Goal: Task Accomplishment & Management: Use online tool/utility

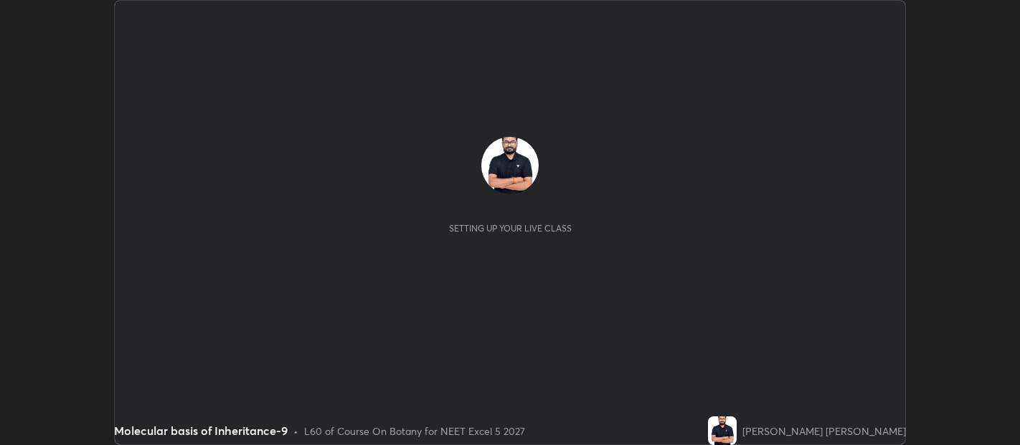
scroll to position [445, 1019]
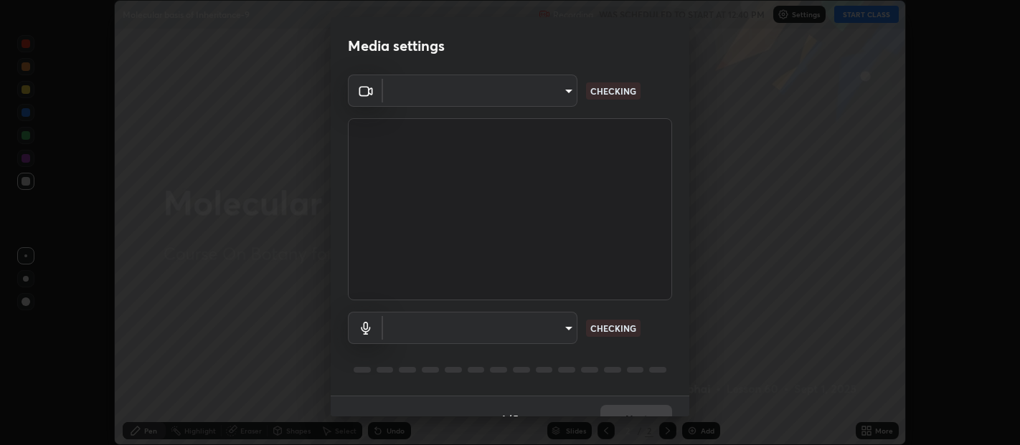
type input "0d049437951fd4140923ddd983d62ee20e888b7fe7080c9a8fddf2b3b9629313"
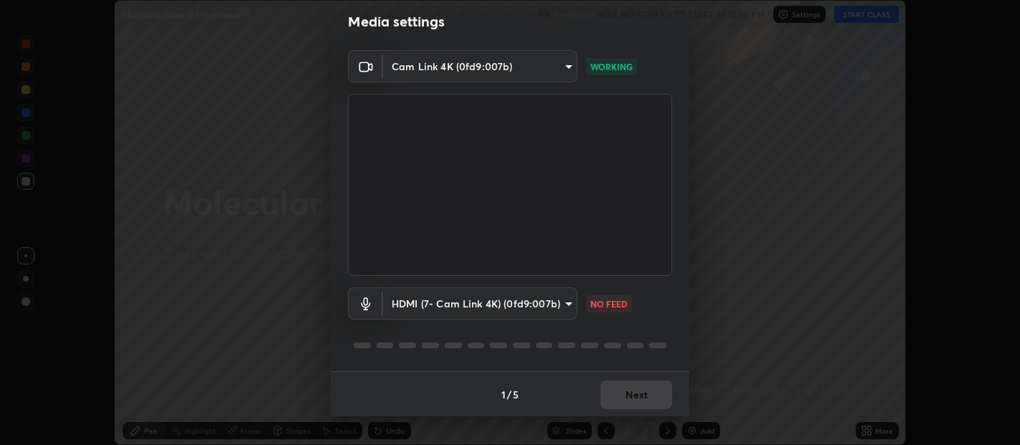
click at [504, 301] on body "Erase all Molecular basis of Inheritance-9 Recording WAS SCHEDULED TO START AT …" at bounding box center [510, 222] width 1020 height 445
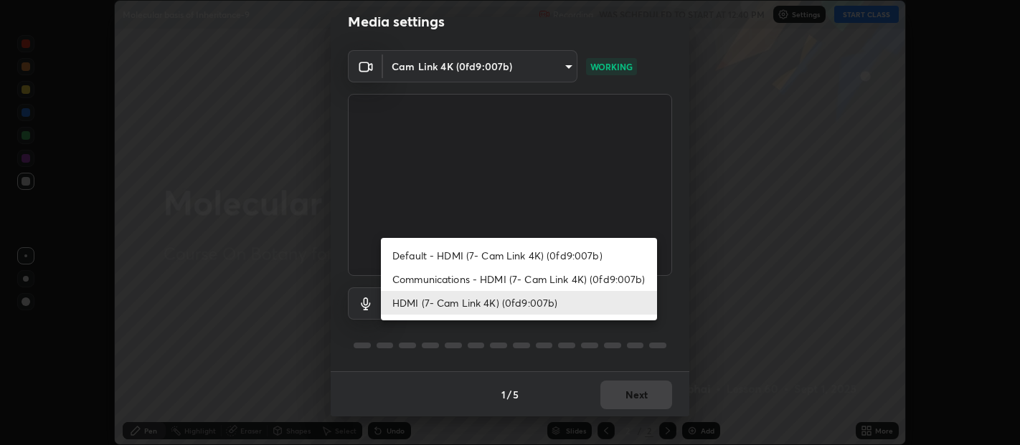
click at [496, 248] on li "Default - HDMI (7- Cam Link 4K) (0fd9:007b)" at bounding box center [519, 256] width 276 height 24
type input "default"
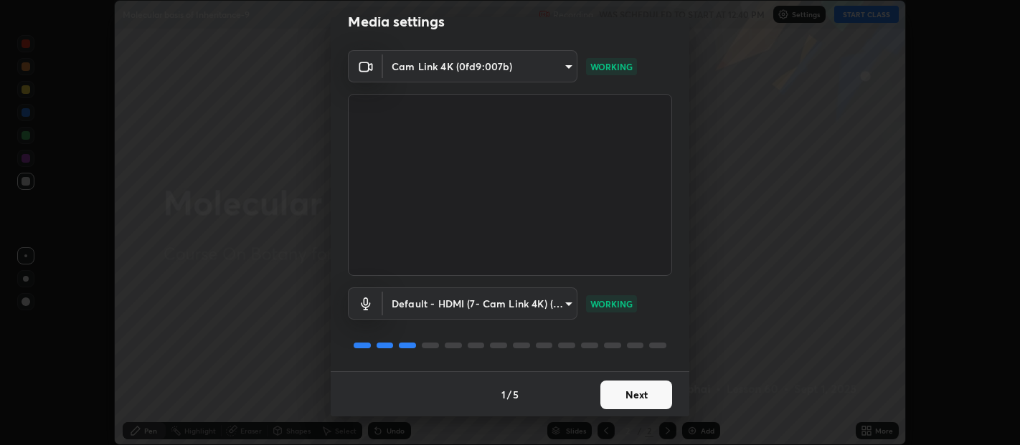
click at [627, 394] on button "Next" at bounding box center [636, 395] width 72 height 29
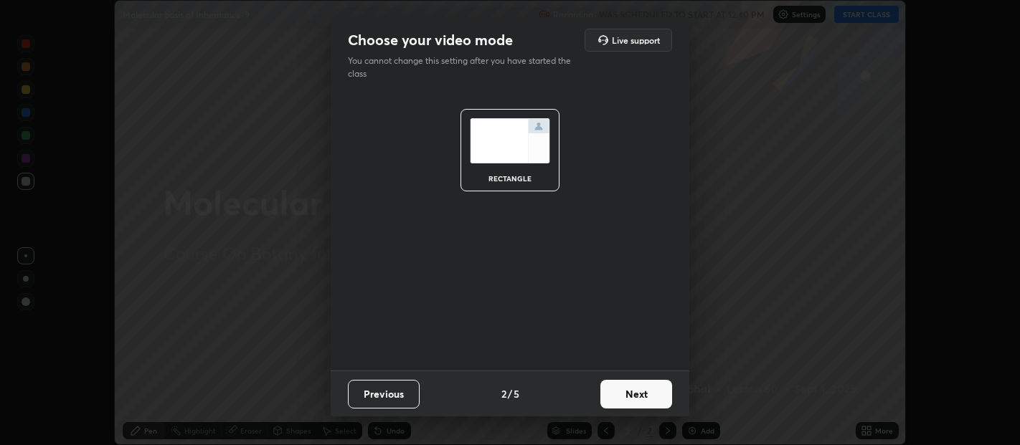
scroll to position [0, 0]
click at [634, 389] on button "Next" at bounding box center [636, 394] width 72 height 29
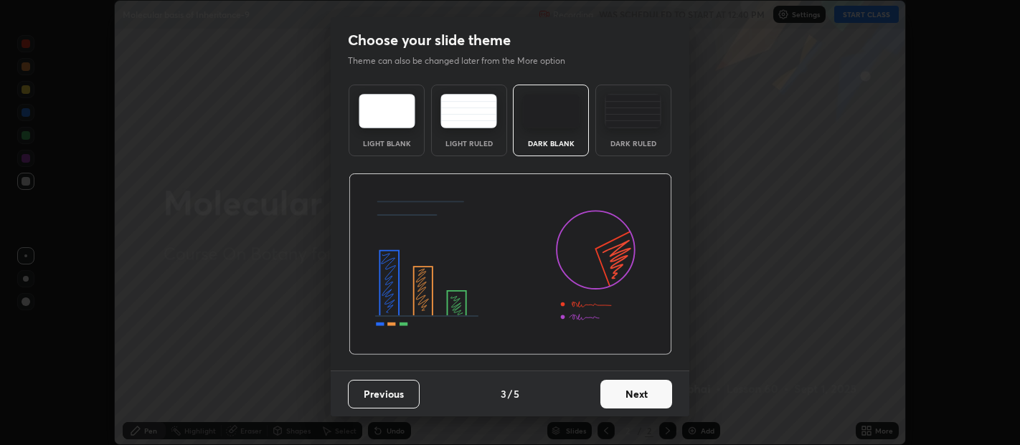
click at [647, 391] on button "Next" at bounding box center [636, 394] width 72 height 29
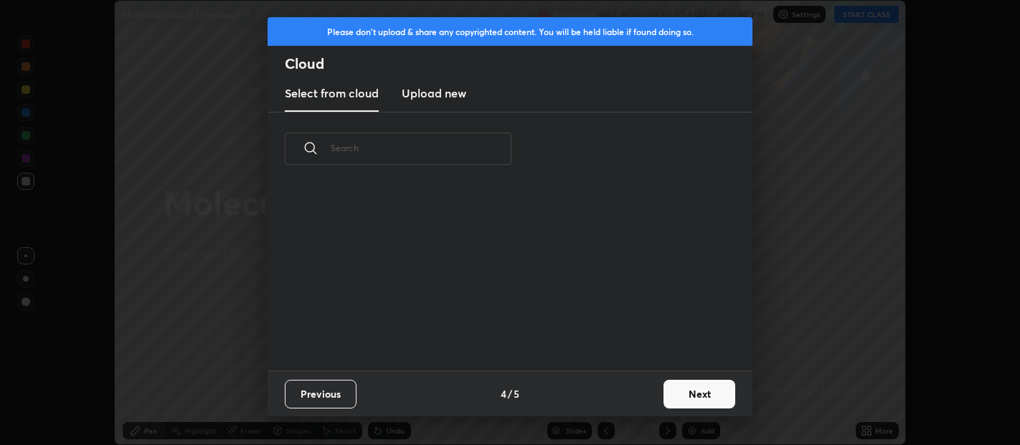
scroll to position [185, 460]
click at [691, 391] on button "Next" at bounding box center [699, 394] width 72 height 29
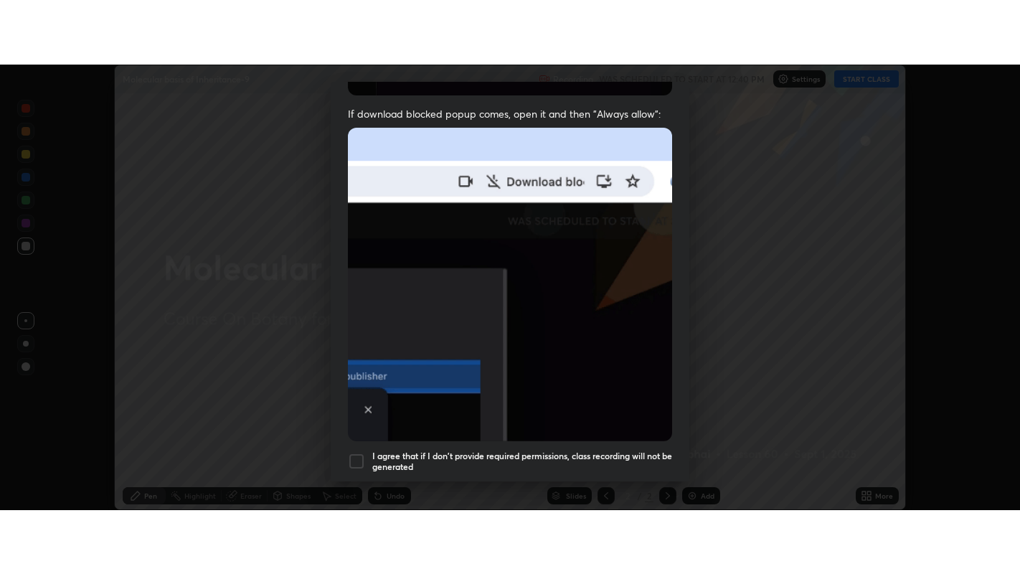
scroll to position [317, 0]
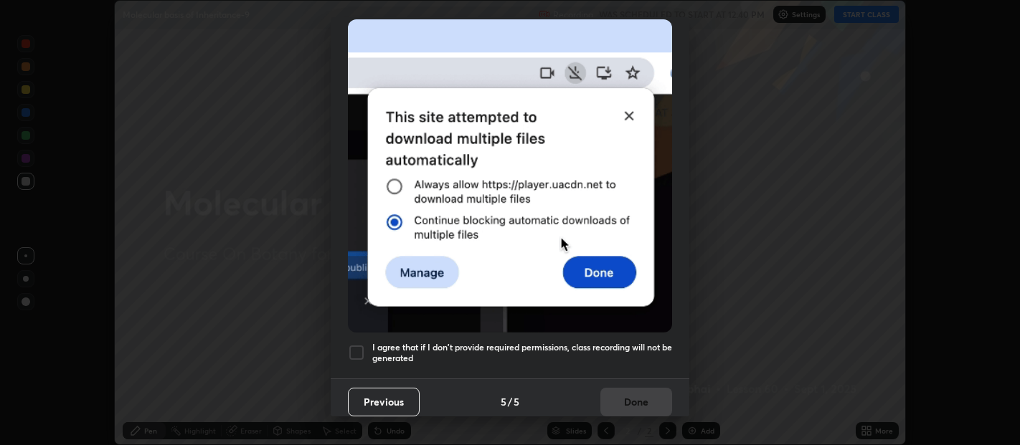
click at [356, 352] on div at bounding box center [356, 352] width 17 height 17
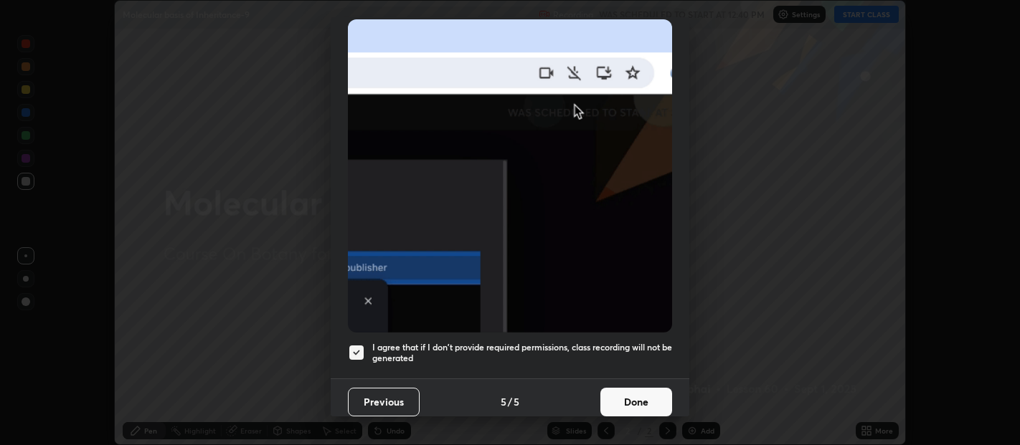
click at [630, 392] on button "Done" at bounding box center [636, 402] width 72 height 29
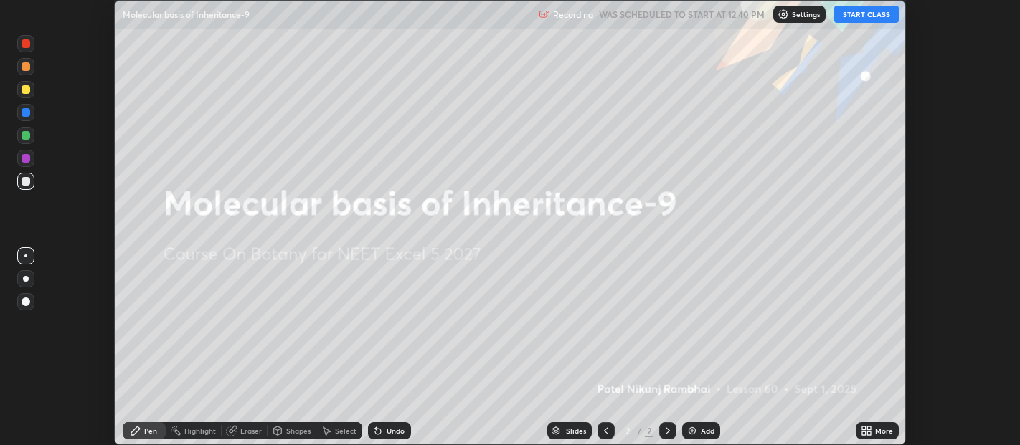
click at [863, 12] on button "START CLASS" at bounding box center [866, 14] width 65 height 17
click at [868, 430] on icon at bounding box center [869, 429] width 4 height 4
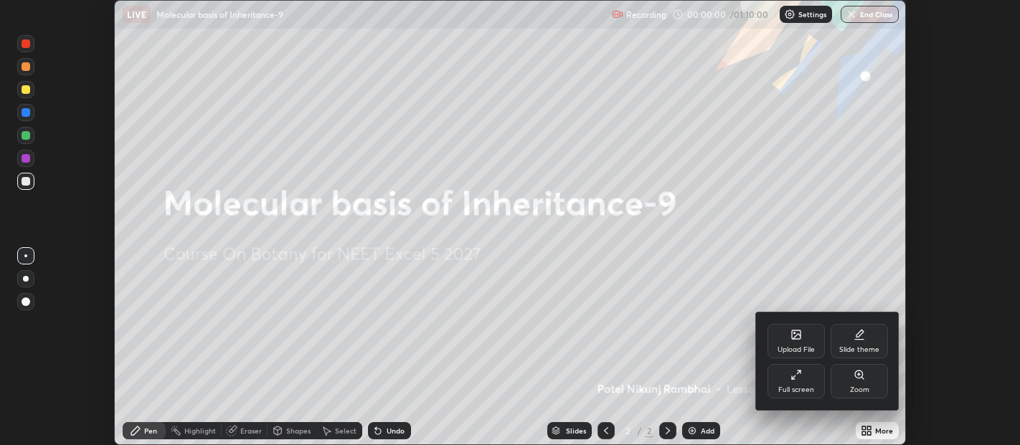
click at [814, 390] on div "Full screen" at bounding box center [795, 381] width 57 height 34
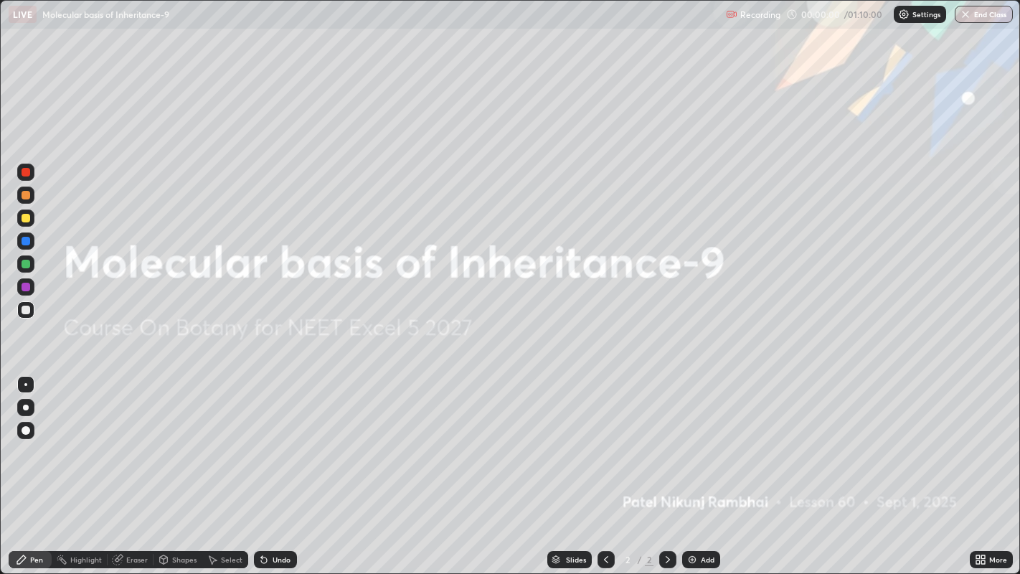
scroll to position [574, 1020]
click at [684, 445] on div "Add" at bounding box center [701, 559] width 38 height 17
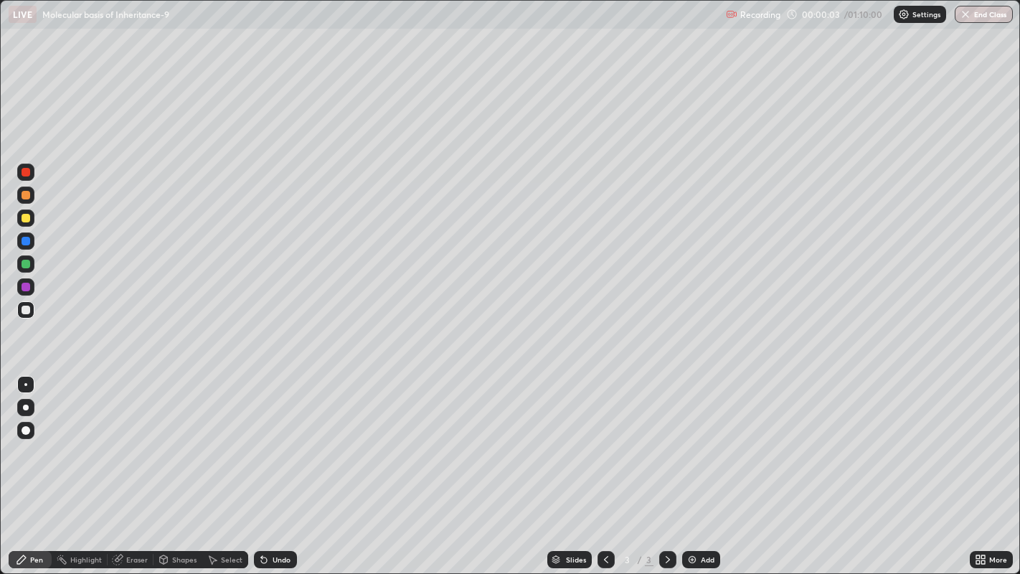
click at [688, 445] on img at bounding box center [691, 559] width 11 height 11
click at [687, 445] on img at bounding box center [691, 559] width 11 height 11
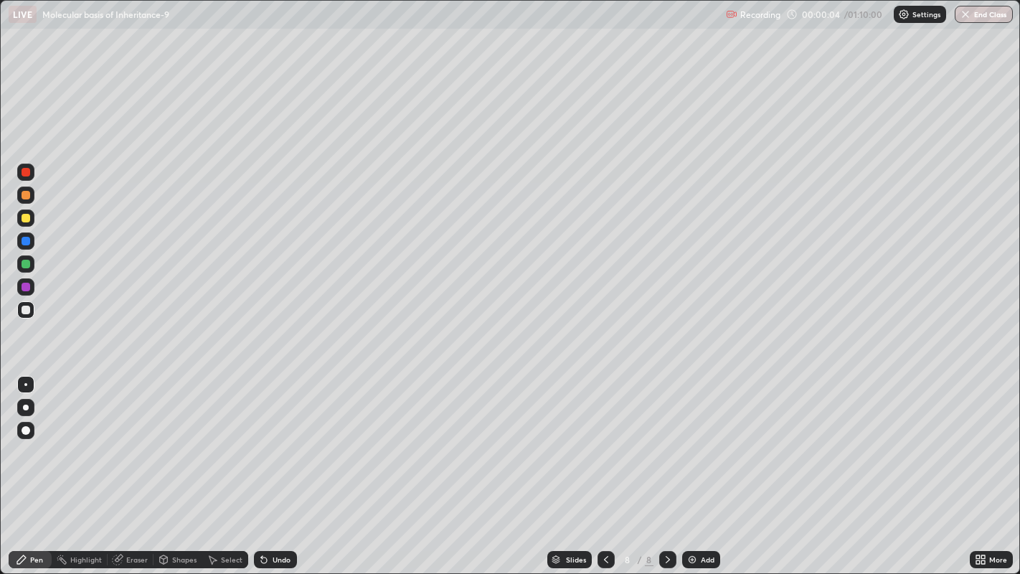
click at [688, 445] on img at bounding box center [691, 559] width 11 height 11
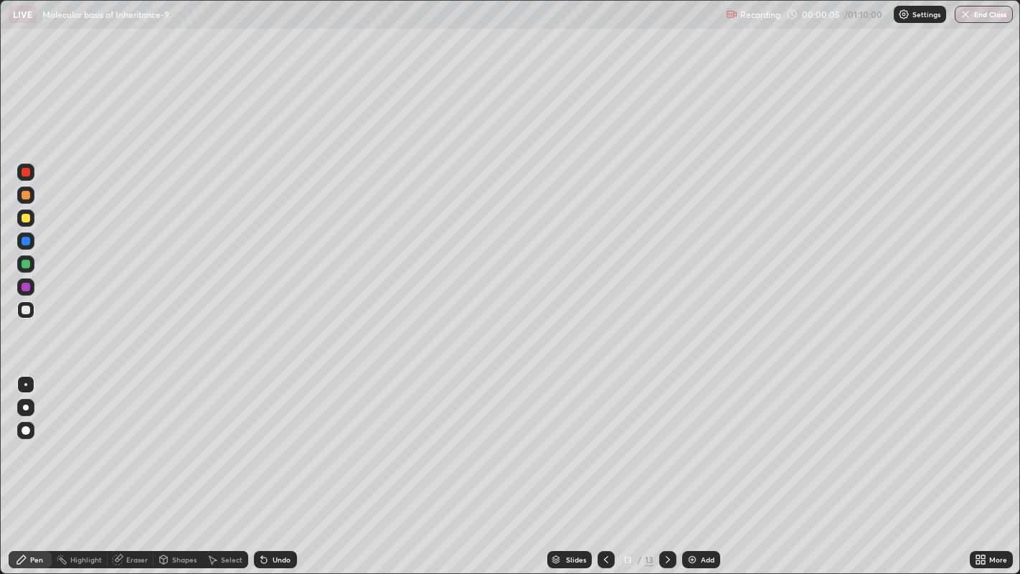
click at [688, 445] on img at bounding box center [691, 559] width 11 height 11
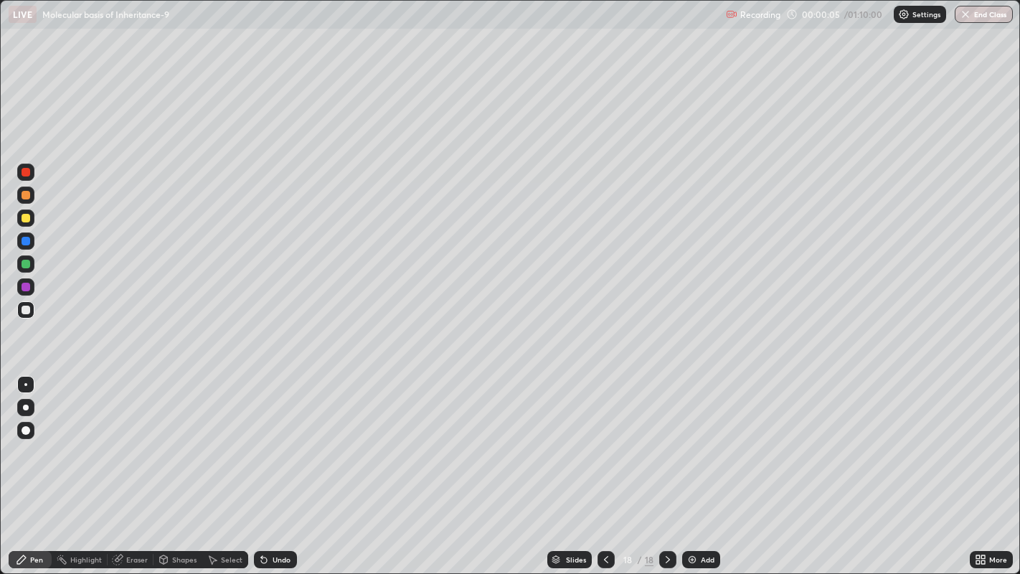
click at [689, 445] on img at bounding box center [691, 559] width 11 height 11
click at [690, 445] on img at bounding box center [692, 559] width 11 height 11
click at [690, 445] on img at bounding box center [691, 559] width 11 height 11
click at [586, 445] on div "Slides" at bounding box center [569, 559] width 44 height 17
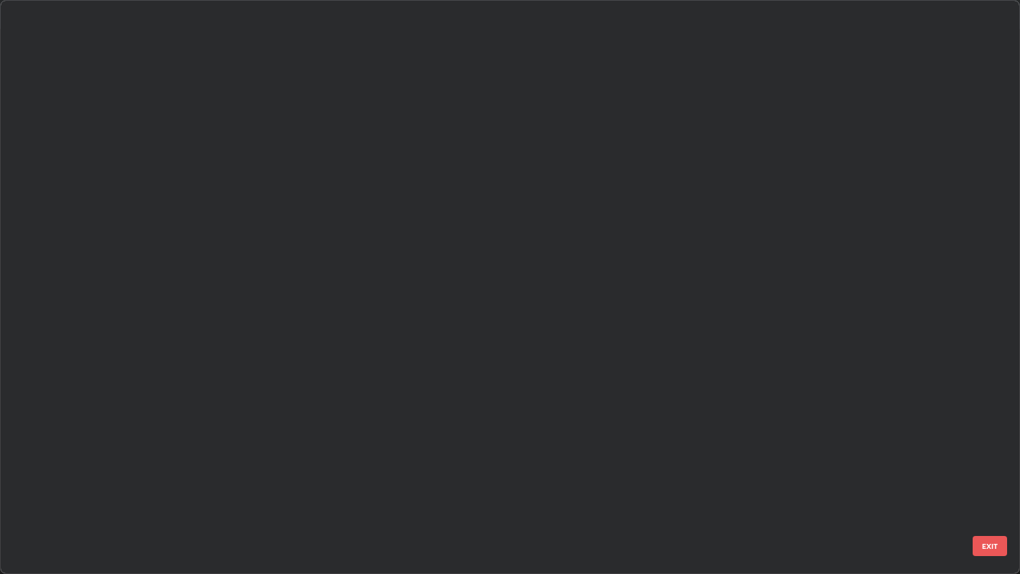
scroll to position [568, 1012]
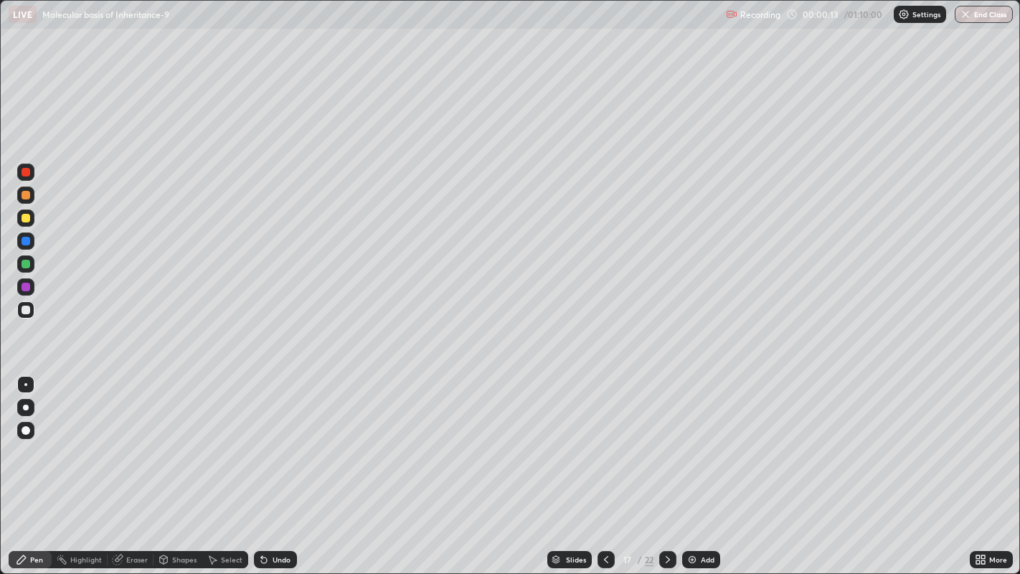
click at [606, 445] on icon at bounding box center [605, 559] width 11 height 11
click at [604, 445] on icon at bounding box center [605, 559] width 11 height 11
click at [606, 445] on icon at bounding box center [605, 559] width 11 height 11
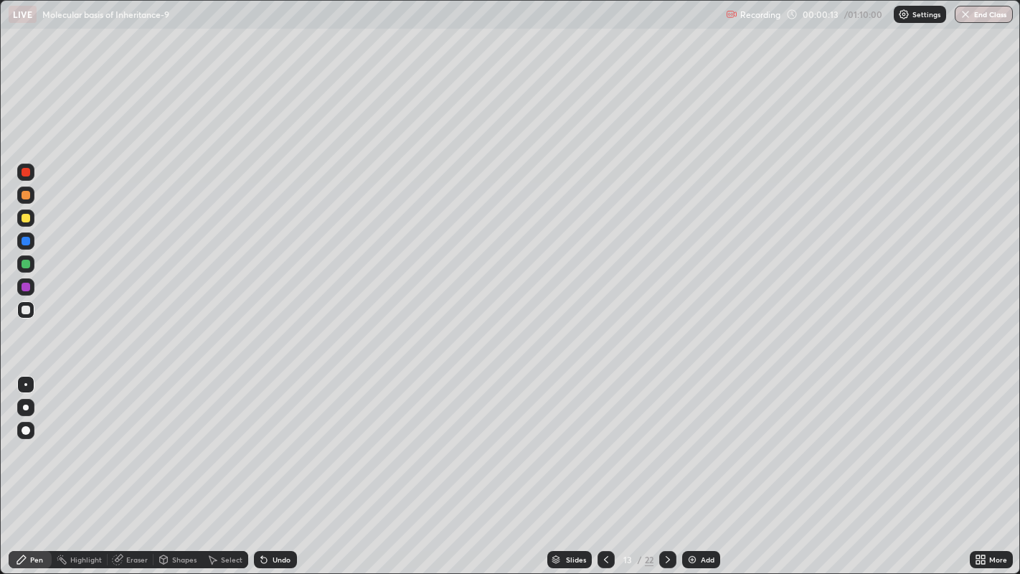
click at [606, 445] on icon at bounding box center [605, 559] width 11 height 11
click at [604, 445] on icon at bounding box center [605, 559] width 11 height 11
click at [605, 445] on icon at bounding box center [605, 559] width 11 height 11
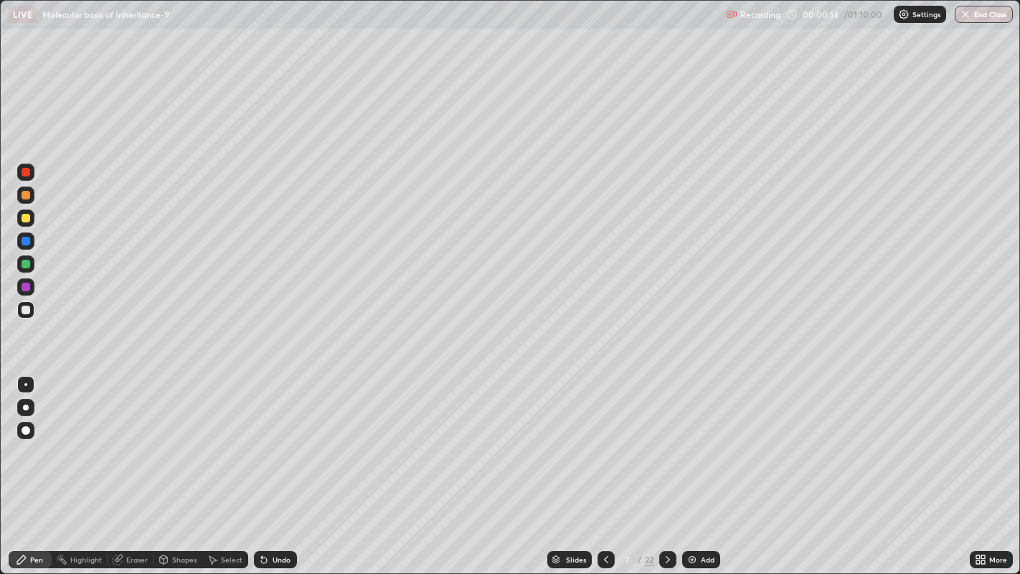
click at [605, 445] on icon at bounding box center [605, 559] width 11 height 11
click at [604, 445] on icon at bounding box center [605, 559] width 11 height 11
click at [604, 445] on icon at bounding box center [606, 559] width 4 height 7
click at [26, 404] on div at bounding box center [26, 407] width 6 height 6
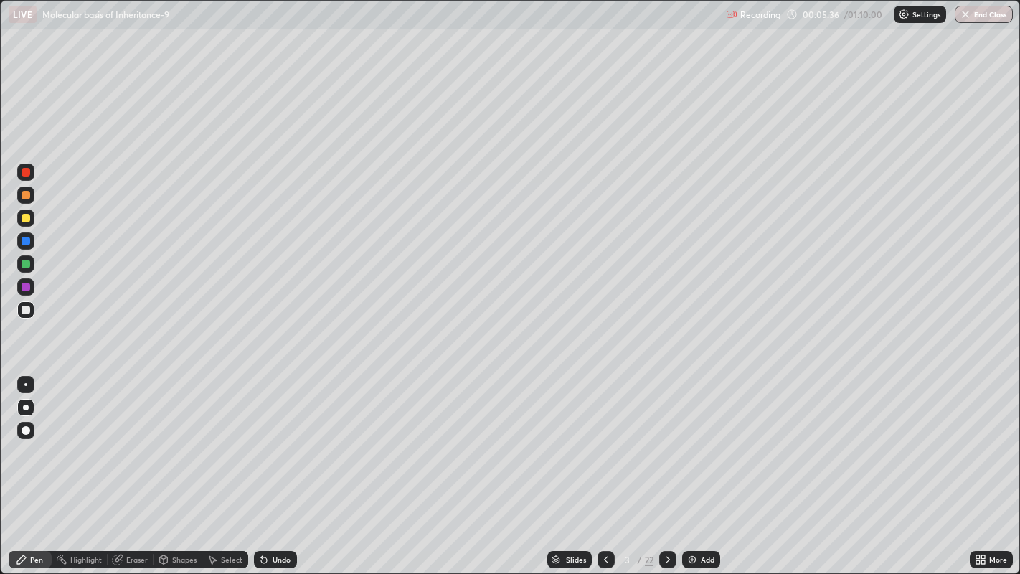
click at [26, 431] on div at bounding box center [26, 430] width 9 height 9
click at [665, 445] on div at bounding box center [667, 559] width 17 height 17
click at [610, 445] on div at bounding box center [605, 559] width 17 height 17
click at [673, 445] on div at bounding box center [667, 559] width 17 height 17
click at [674, 445] on div at bounding box center [667, 559] width 17 height 17
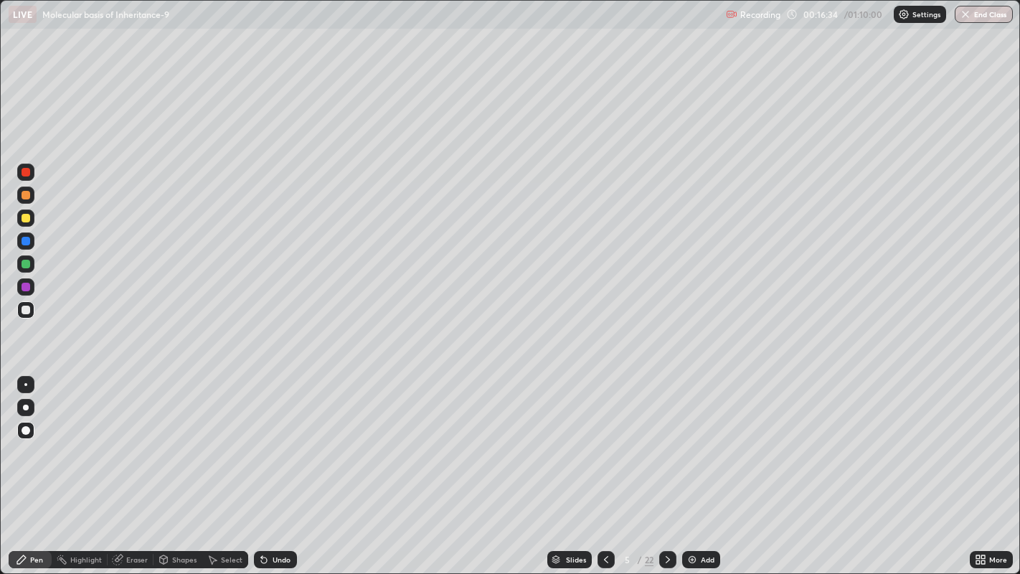
click at [604, 445] on icon at bounding box center [605, 559] width 11 height 11
click at [603, 445] on icon at bounding box center [605, 559] width 11 height 11
click at [665, 445] on icon at bounding box center [667, 559] width 11 height 11
click at [662, 445] on div at bounding box center [667, 559] width 17 height 17
click at [137, 445] on div "Eraser" at bounding box center [137, 559] width 22 height 7
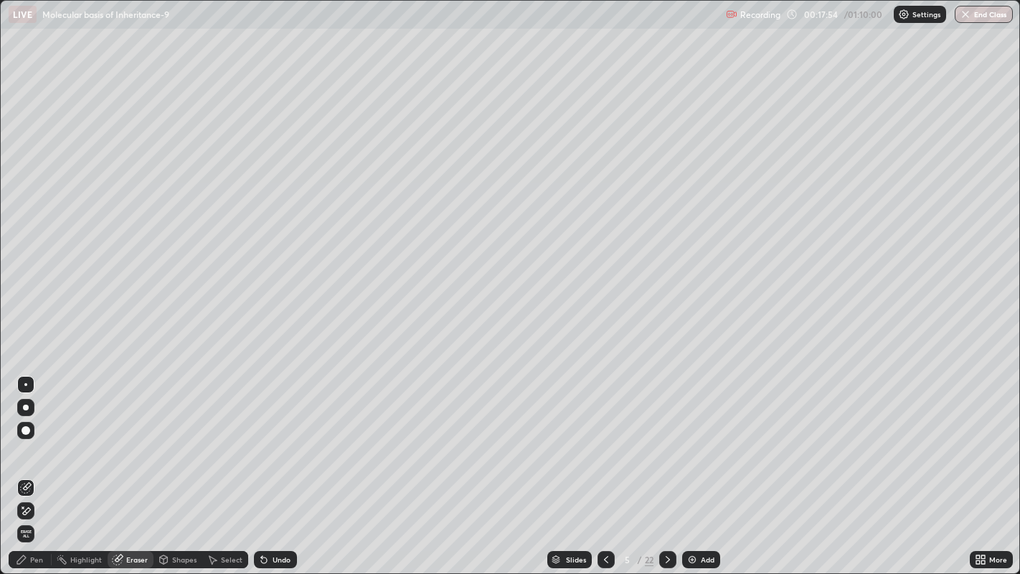
click at [32, 445] on div "Pen" at bounding box center [36, 559] width 13 height 7
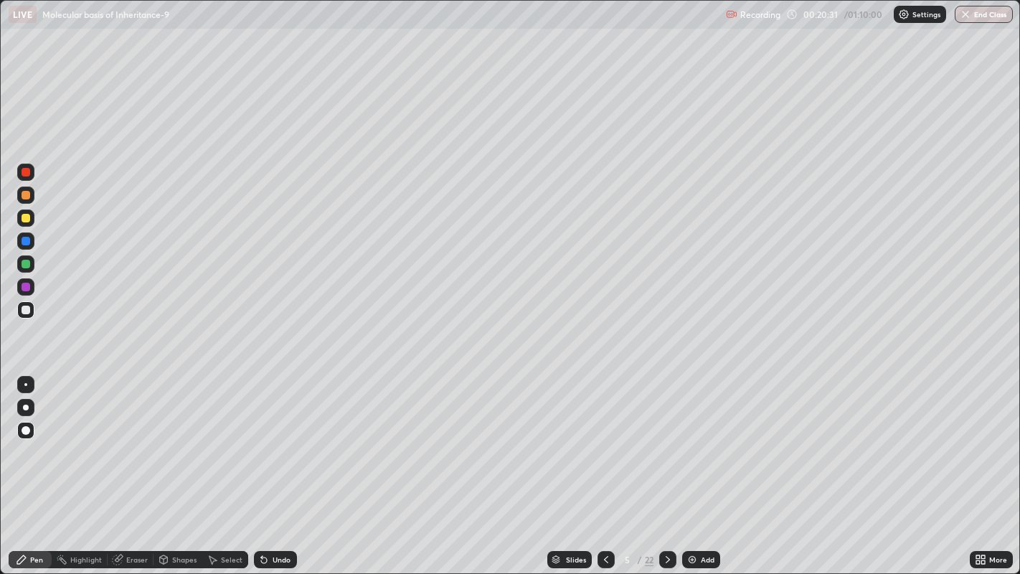
click at [666, 445] on icon at bounding box center [667, 559] width 11 height 11
click at [24, 219] on div at bounding box center [26, 218] width 9 height 9
click at [27, 306] on div at bounding box center [26, 309] width 9 height 9
click at [27, 196] on div at bounding box center [26, 195] width 9 height 9
click at [133, 445] on div "Eraser" at bounding box center [137, 559] width 22 height 7
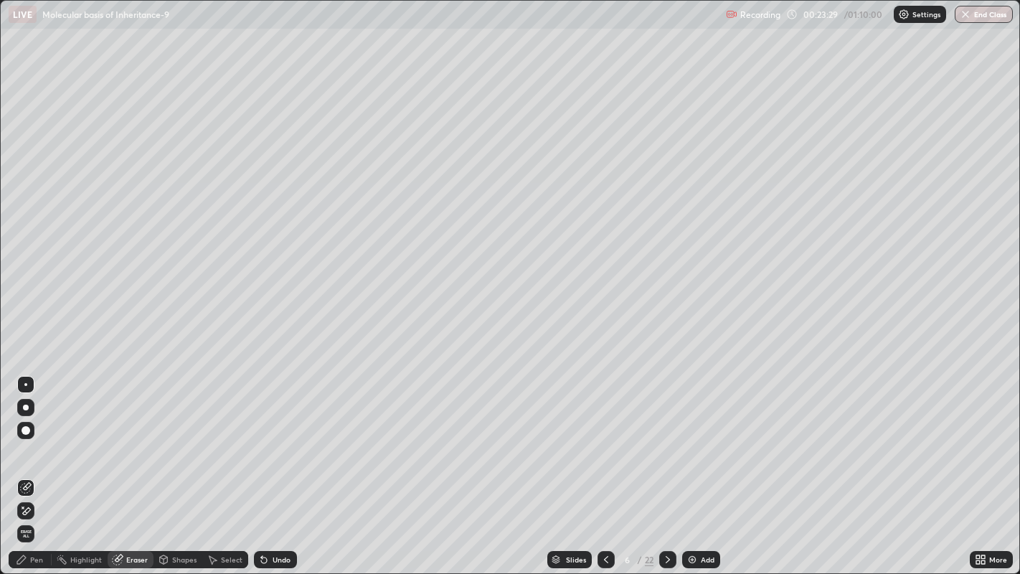
click at [36, 445] on div "Pen" at bounding box center [36, 559] width 13 height 7
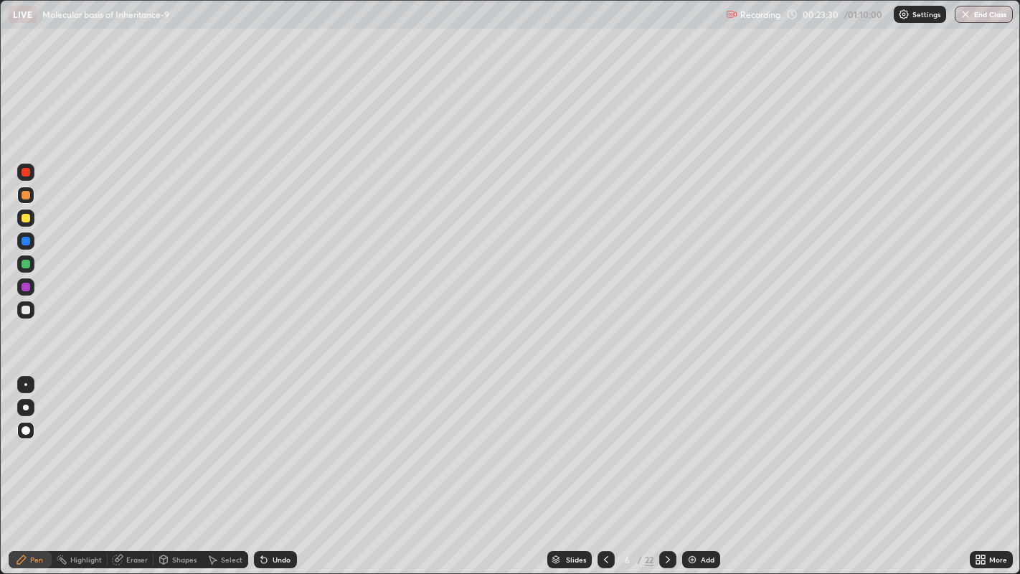
click at [29, 305] on div at bounding box center [25, 309] width 17 height 17
click at [25, 384] on div at bounding box center [25, 384] width 3 height 3
click at [129, 445] on div "Eraser" at bounding box center [137, 559] width 22 height 7
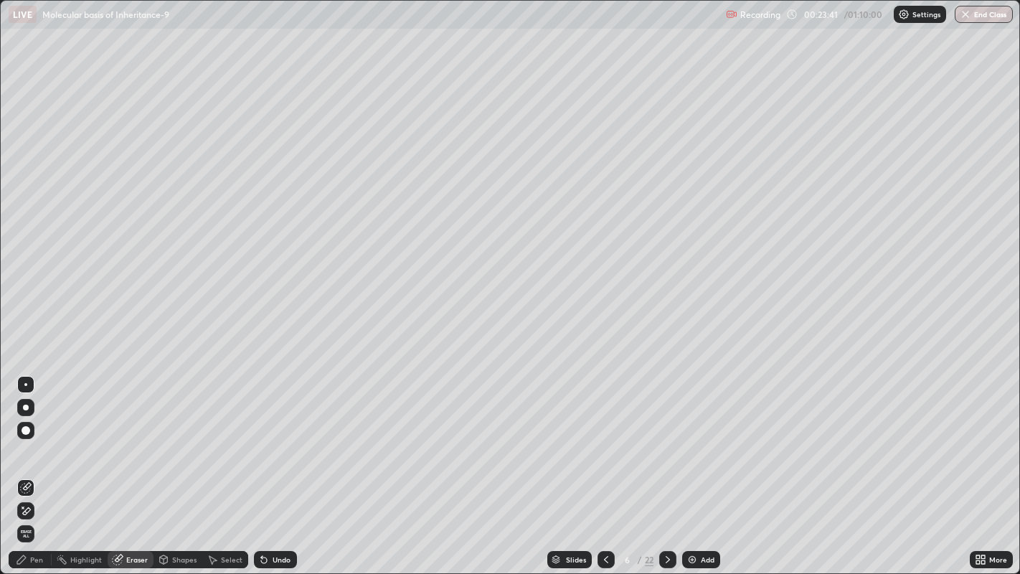
click at [32, 445] on div "Pen" at bounding box center [36, 559] width 13 height 7
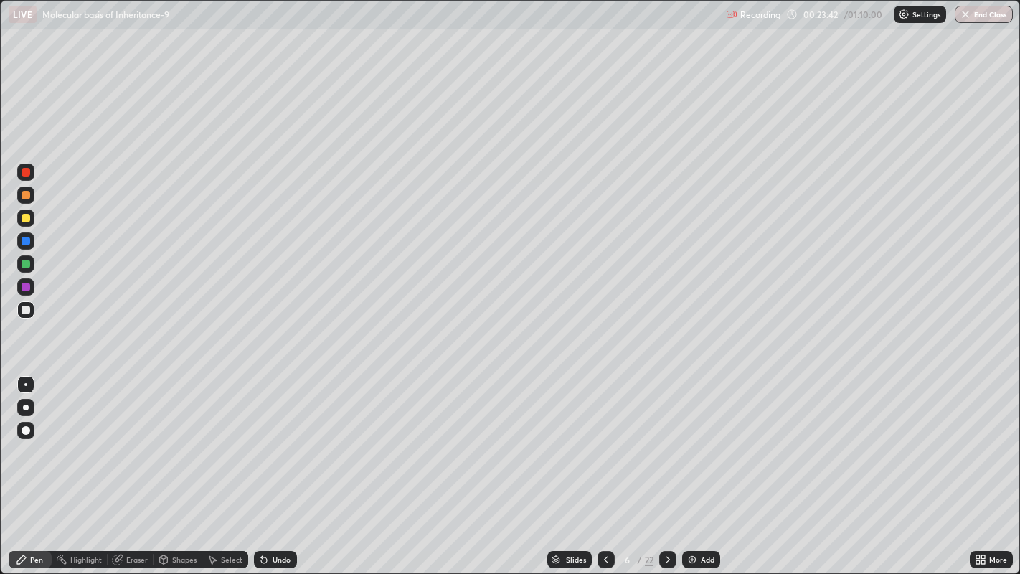
click at [25, 407] on div at bounding box center [26, 407] width 6 height 6
click at [126, 445] on div "Eraser" at bounding box center [137, 559] width 22 height 7
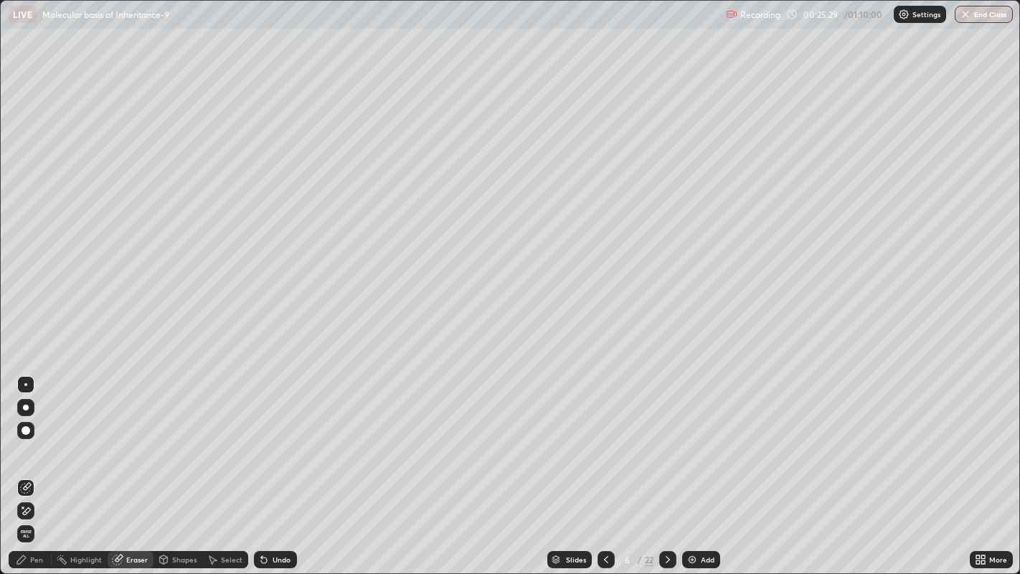
click at [37, 445] on div "Pen" at bounding box center [30, 559] width 43 height 17
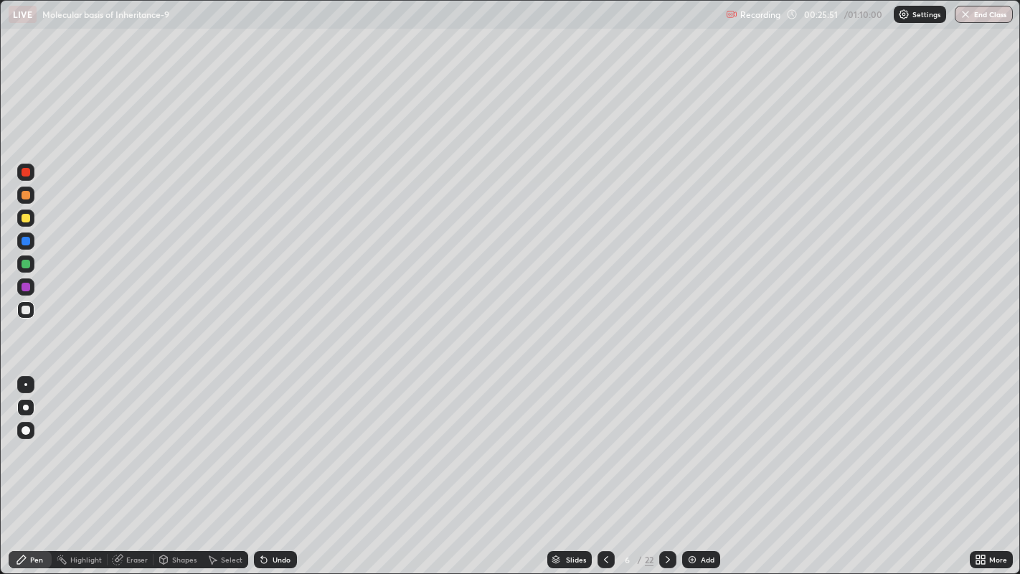
click at [26, 429] on div at bounding box center [26, 430] width 9 height 9
click at [27, 217] on div at bounding box center [26, 218] width 9 height 9
click at [26, 310] on div at bounding box center [26, 309] width 9 height 9
click at [666, 445] on icon at bounding box center [667, 559] width 11 height 11
click at [26, 216] on div at bounding box center [26, 218] width 9 height 9
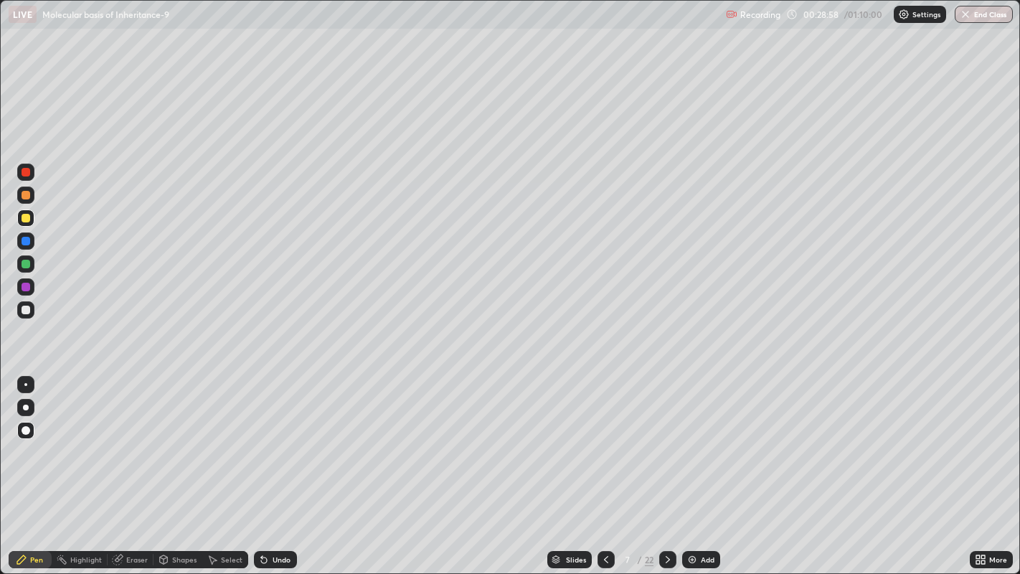
click at [27, 309] on div at bounding box center [26, 309] width 9 height 9
click at [666, 445] on icon at bounding box center [667, 559] width 11 height 11
click at [604, 445] on icon at bounding box center [606, 559] width 4 height 7
click at [131, 445] on div "Eraser" at bounding box center [137, 559] width 22 height 7
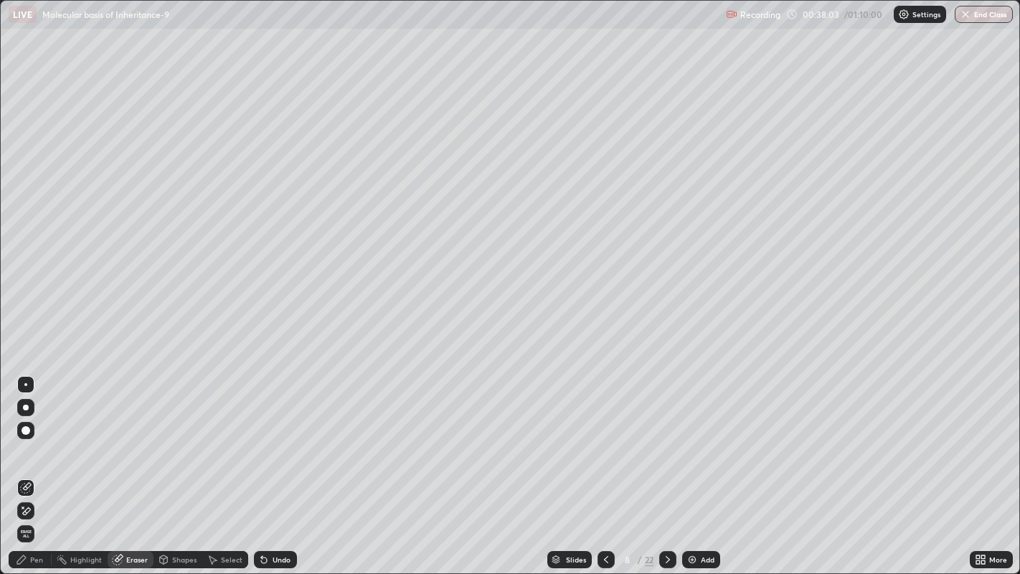
click at [25, 445] on div "Pen" at bounding box center [30, 559] width 43 height 17
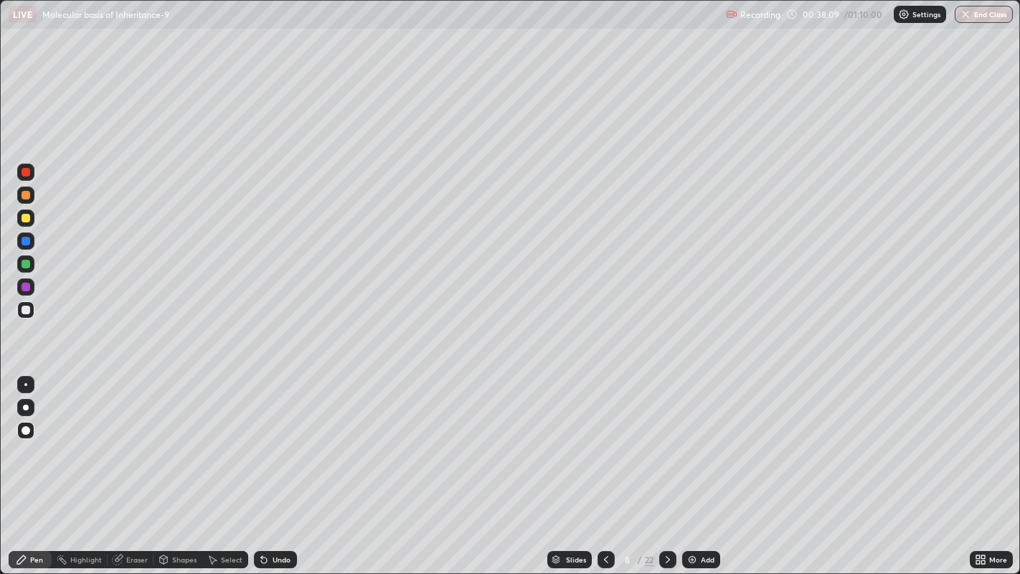
click at [29, 219] on div at bounding box center [26, 218] width 9 height 9
click at [22, 309] on div at bounding box center [26, 309] width 9 height 9
click at [666, 445] on icon at bounding box center [667, 559] width 11 height 11
click at [143, 445] on div "Eraser" at bounding box center [137, 559] width 22 height 7
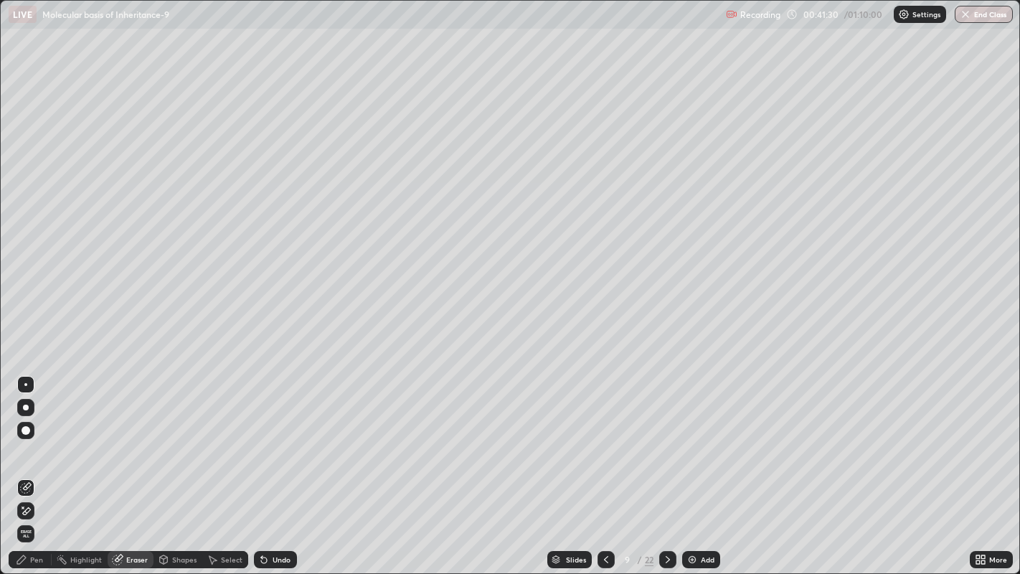
click at [32, 445] on div "Pen" at bounding box center [36, 559] width 13 height 7
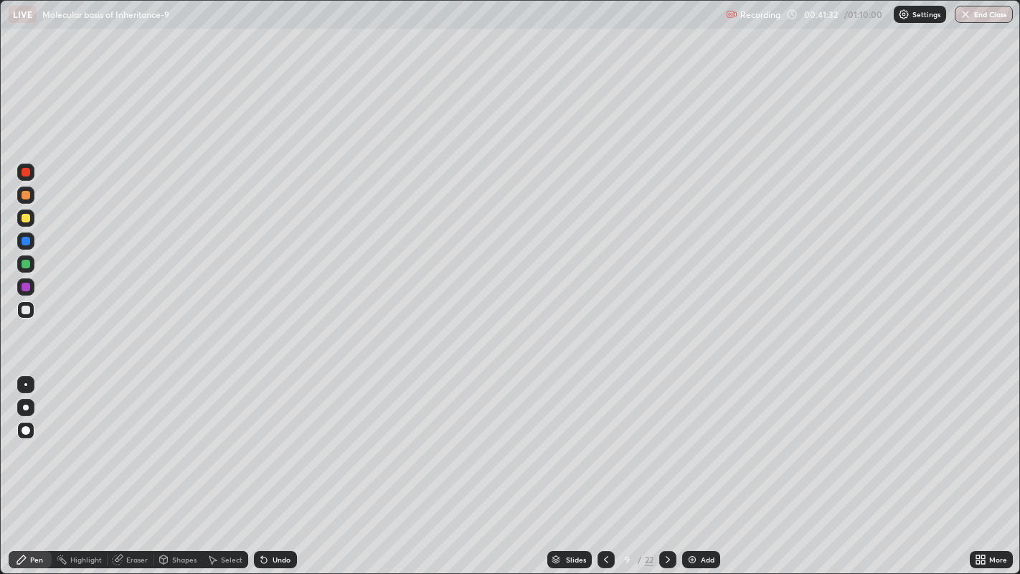
click at [27, 405] on div at bounding box center [26, 407] width 6 height 6
click at [23, 220] on div at bounding box center [26, 218] width 9 height 9
click at [26, 308] on div at bounding box center [26, 309] width 9 height 9
click at [29, 312] on div at bounding box center [25, 309] width 17 height 17
click at [31, 311] on div at bounding box center [25, 309] width 17 height 17
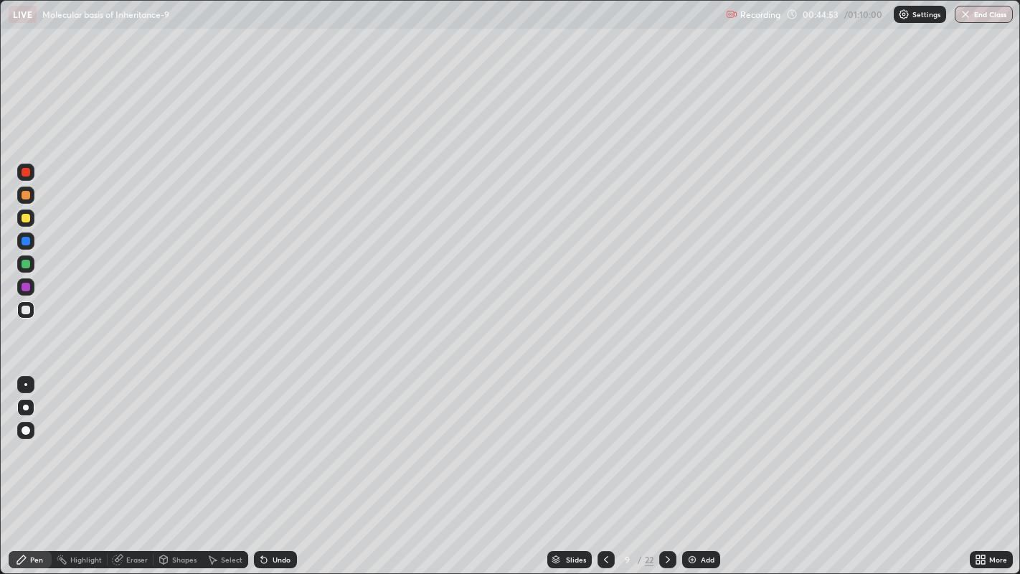
click at [27, 427] on div at bounding box center [26, 430] width 9 height 9
click at [669, 445] on div at bounding box center [667, 559] width 17 height 17
click at [25, 407] on div at bounding box center [26, 407] width 6 height 6
click at [132, 445] on div "Eraser" at bounding box center [137, 559] width 22 height 7
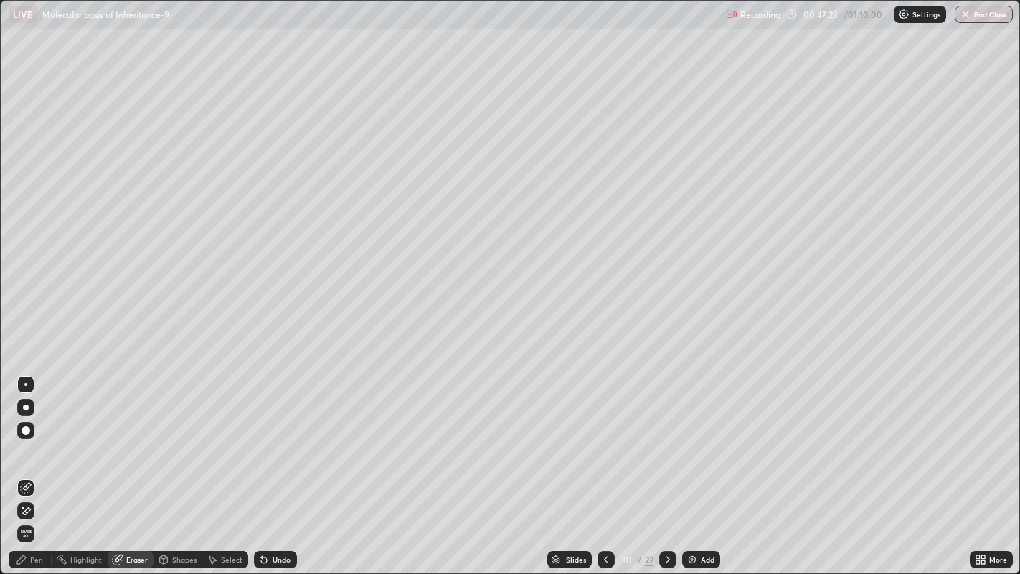
click at [30, 445] on div "Pen" at bounding box center [36, 559] width 13 height 7
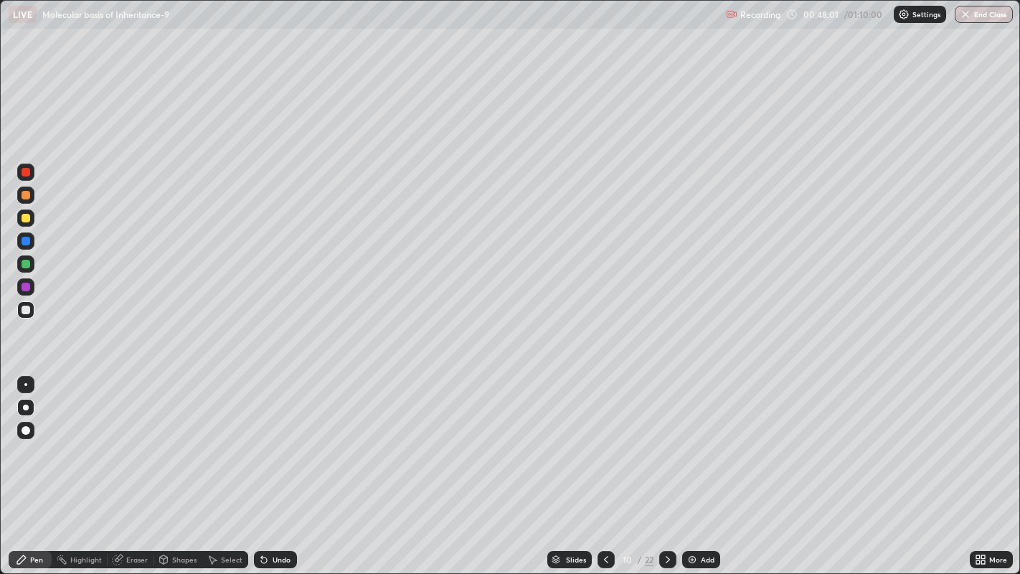
click at [26, 215] on div at bounding box center [26, 218] width 9 height 9
click at [134, 445] on div "Eraser" at bounding box center [137, 559] width 22 height 7
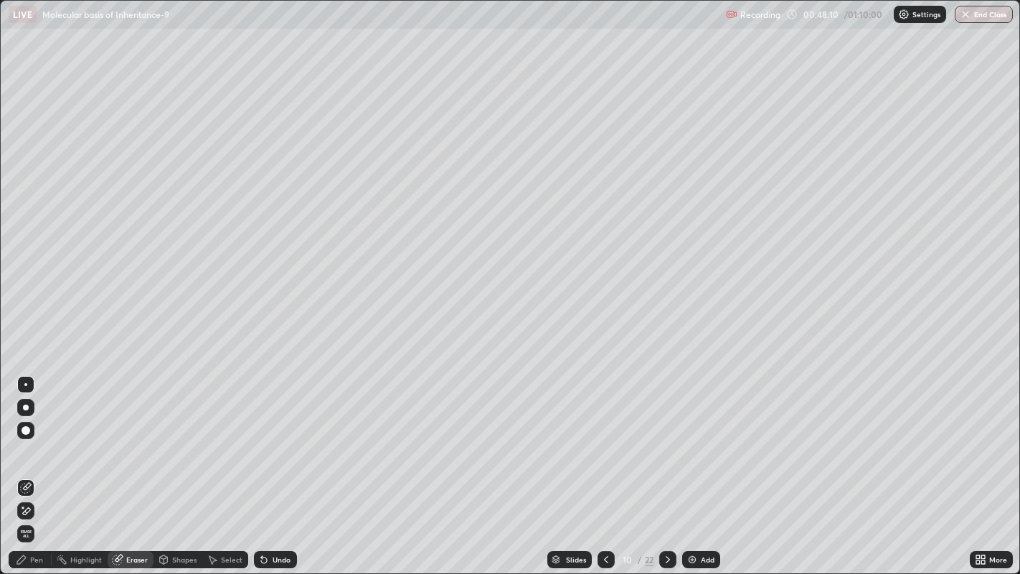
click at [37, 445] on div "Pen" at bounding box center [36, 559] width 13 height 7
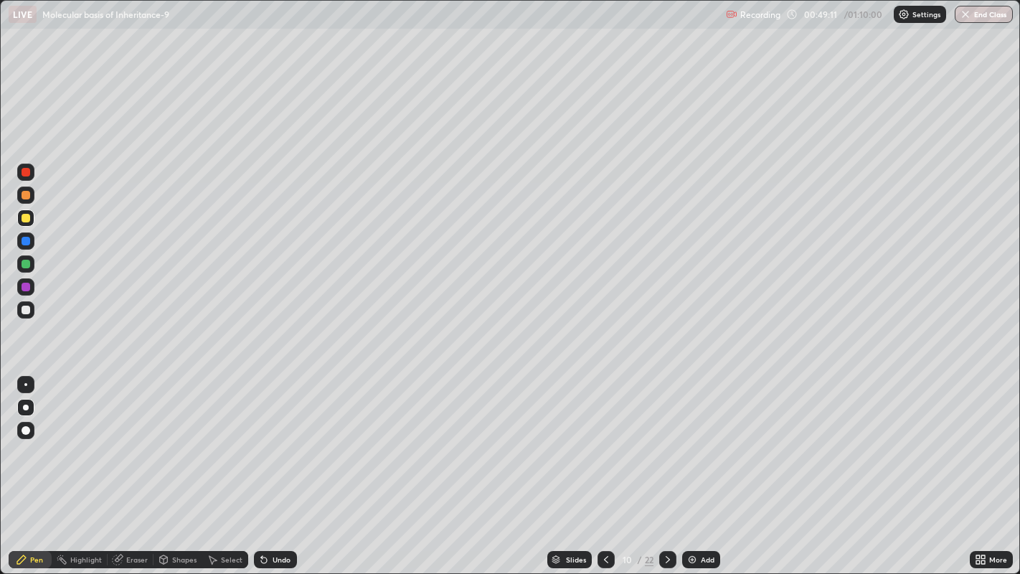
click at [130, 445] on div "Eraser" at bounding box center [137, 559] width 22 height 7
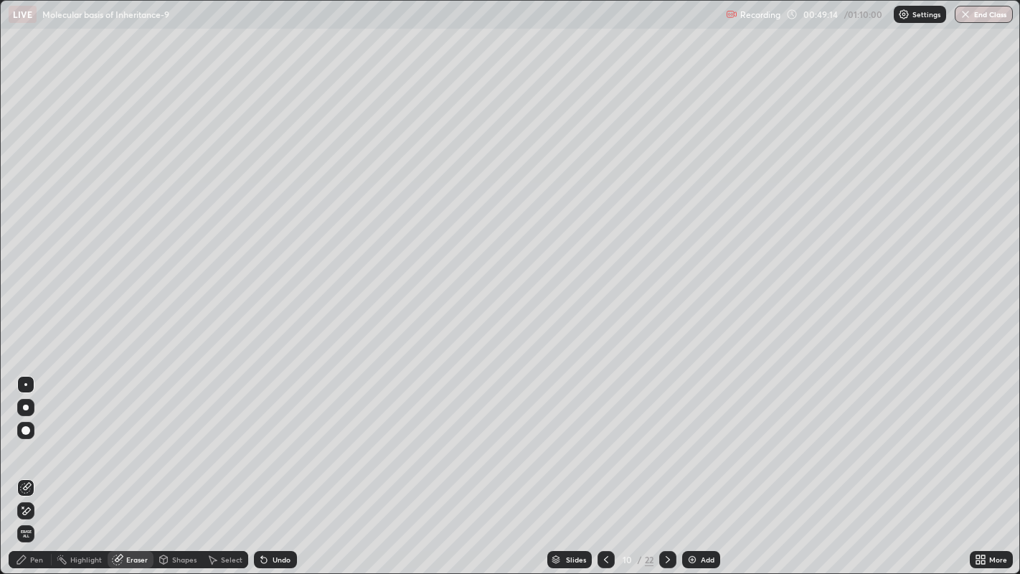
click at [24, 445] on icon at bounding box center [21, 559] width 11 height 11
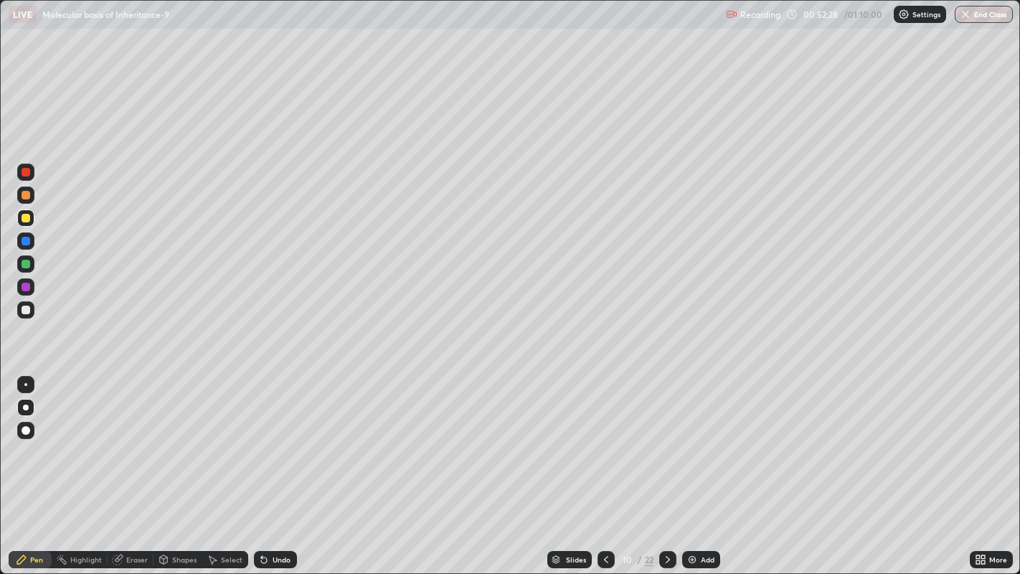
click at [668, 445] on icon at bounding box center [667, 559] width 11 height 11
click at [604, 445] on icon at bounding box center [605, 559] width 11 height 11
click at [667, 445] on icon at bounding box center [667, 559] width 11 height 11
click at [25, 310] on div at bounding box center [26, 309] width 9 height 9
click at [606, 445] on div at bounding box center [605, 559] width 17 height 17
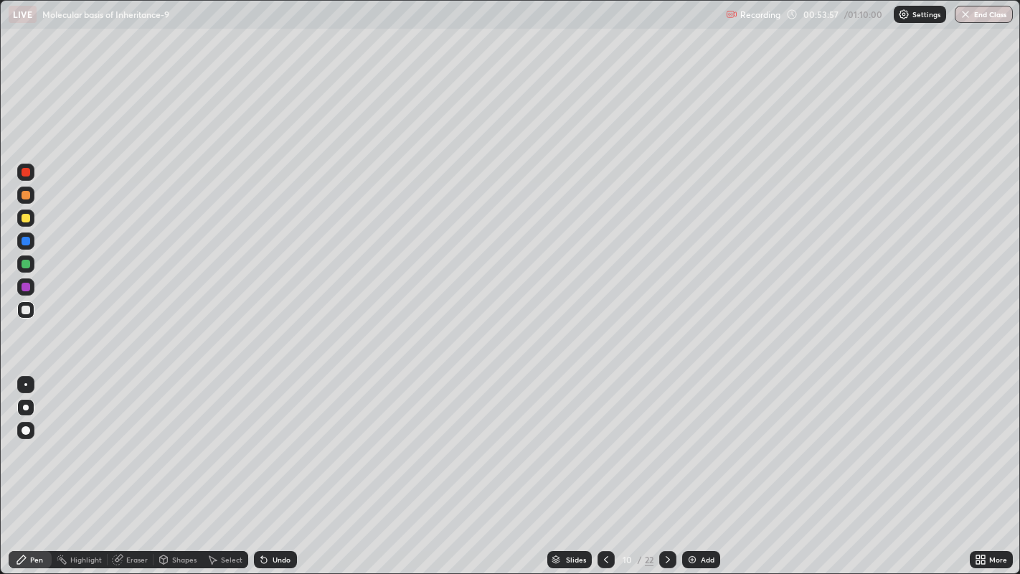
click at [668, 445] on icon at bounding box center [667, 559] width 11 height 11
click at [604, 445] on icon at bounding box center [605, 559] width 11 height 11
click at [666, 445] on icon at bounding box center [667, 559] width 11 height 11
click at [135, 445] on div "Eraser" at bounding box center [137, 559] width 22 height 7
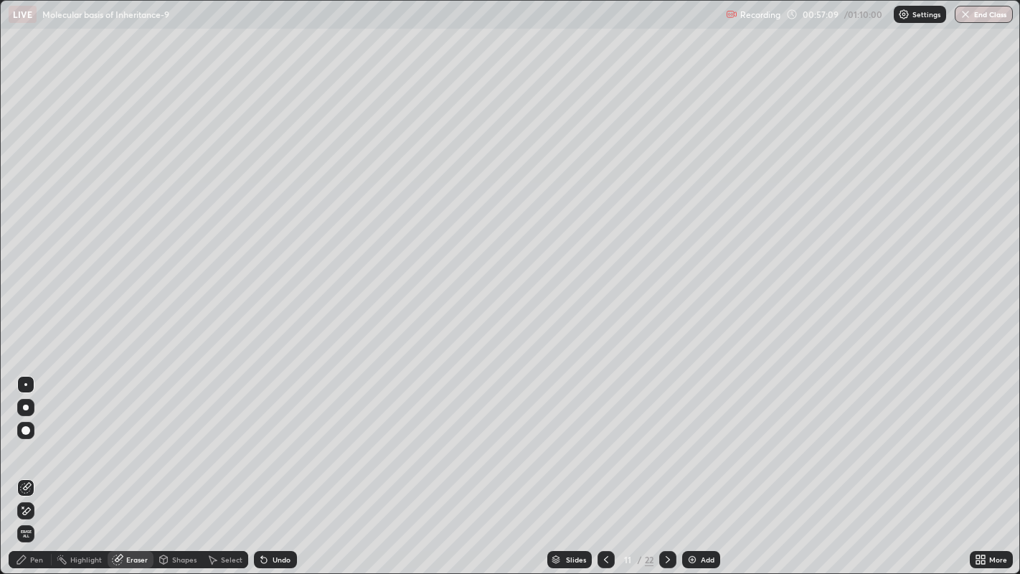
click at [22, 427] on div at bounding box center [25, 430] width 17 height 17
click at [28, 445] on div "Pen" at bounding box center [30, 559] width 43 height 17
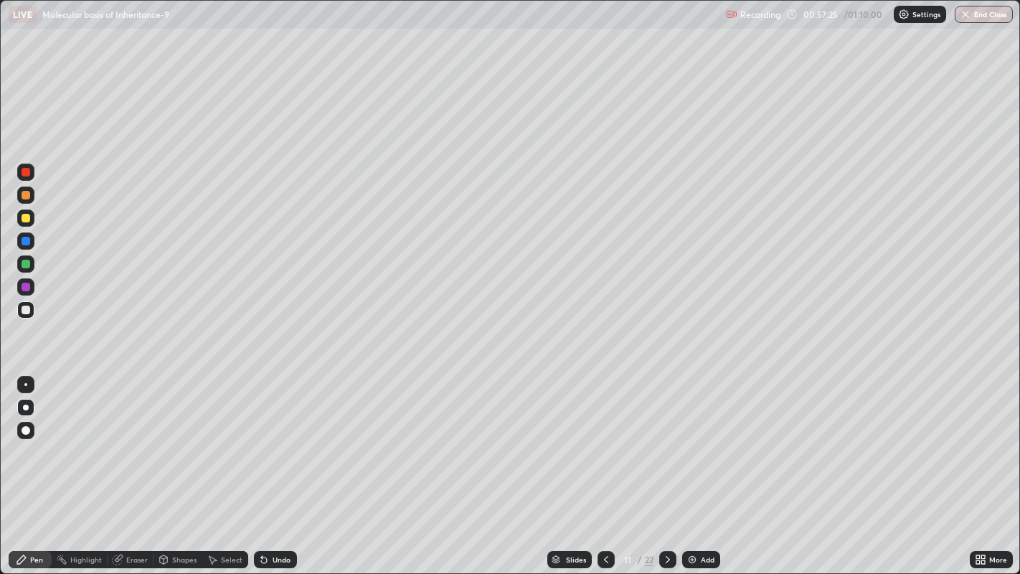
click at [27, 218] on div at bounding box center [26, 218] width 9 height 9
click at [134, 445] on div "Eraser" at bounding box center [137, 559] width 22 height 7
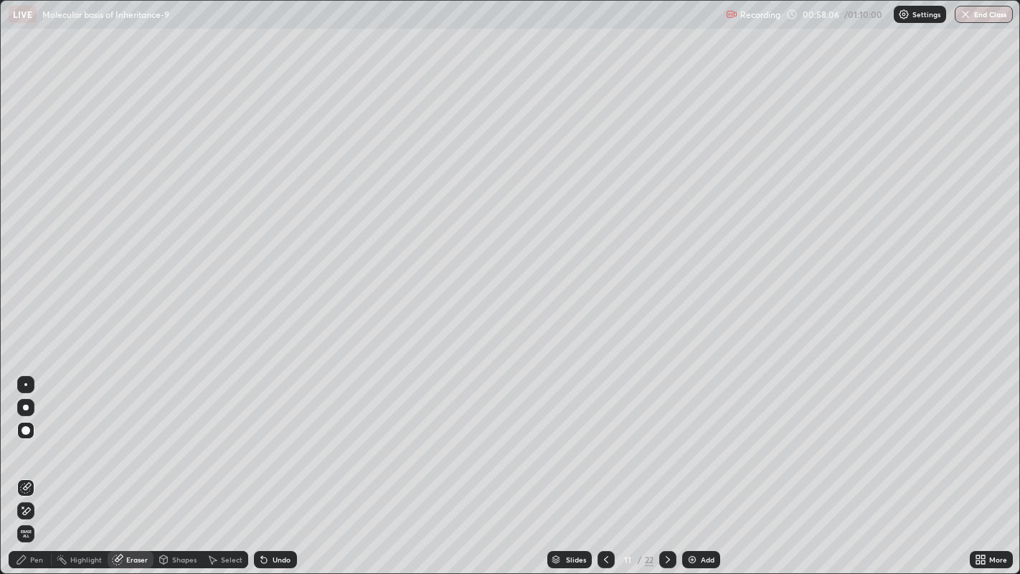
click at [29, 445] on div "Pen" at bounding box center [30, 559] width 43 height 17
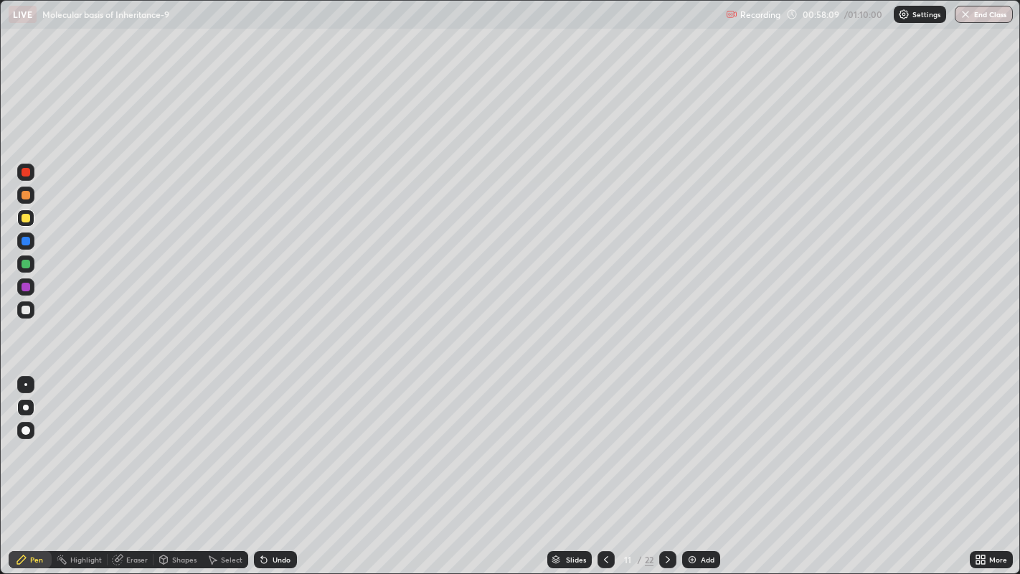
click at [133, 445] on div "Eraser" at bounding box center [137, 559] width 22 height 7
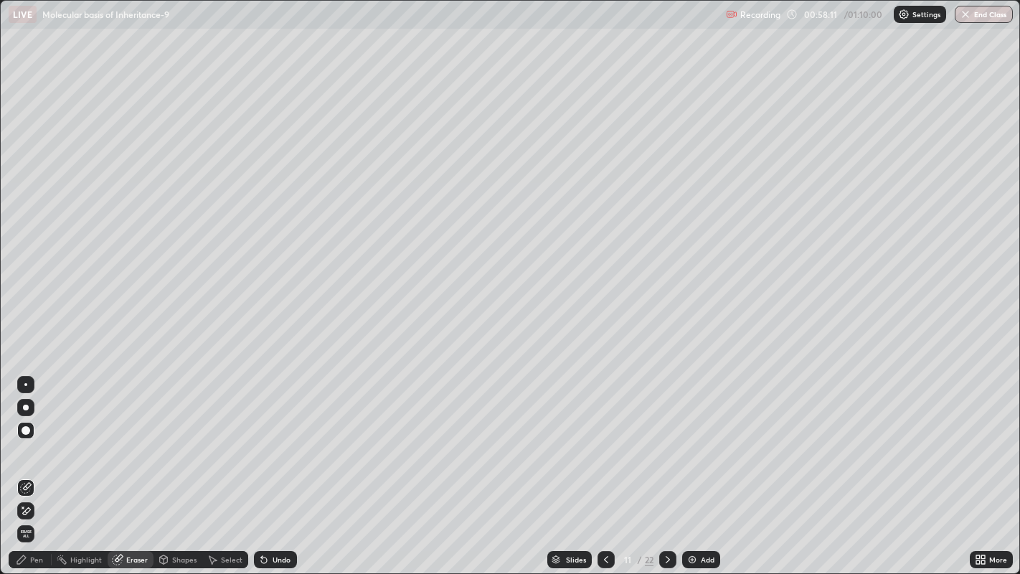
click at [34, 445] on div "Pen" at bounding box center [36, 559] width 13 height 7
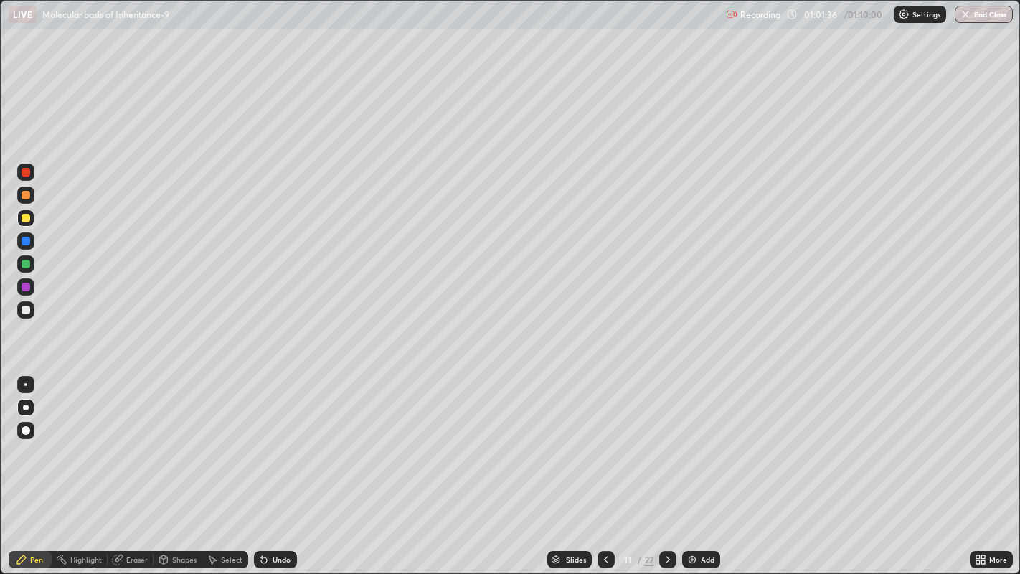
click at [977, 12] on button "End Class" at bounding box center [983, 14] width 58 height 17
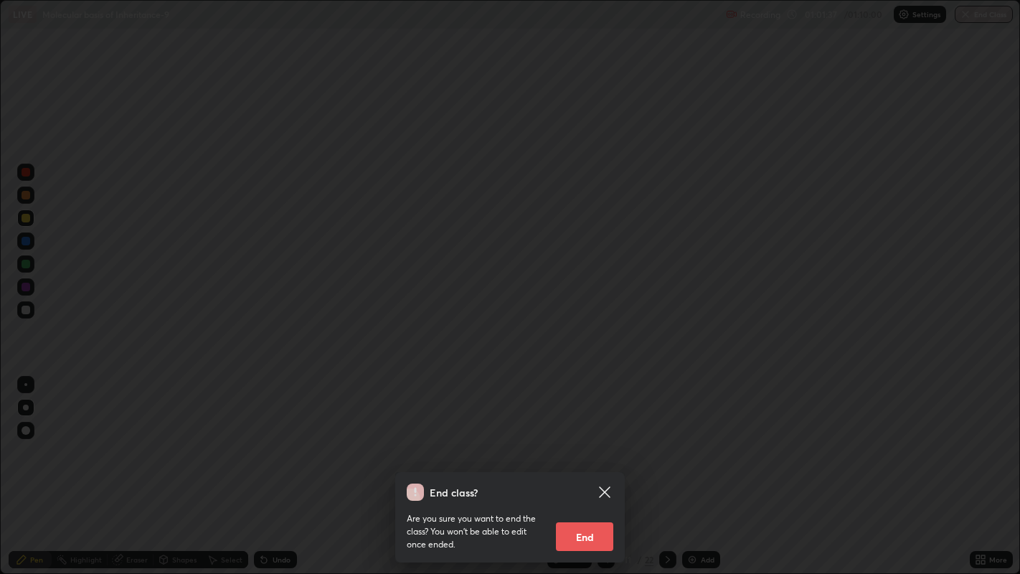
click at [591, 445] on button "End" at bounding box center [584, 536] width 57 height 29
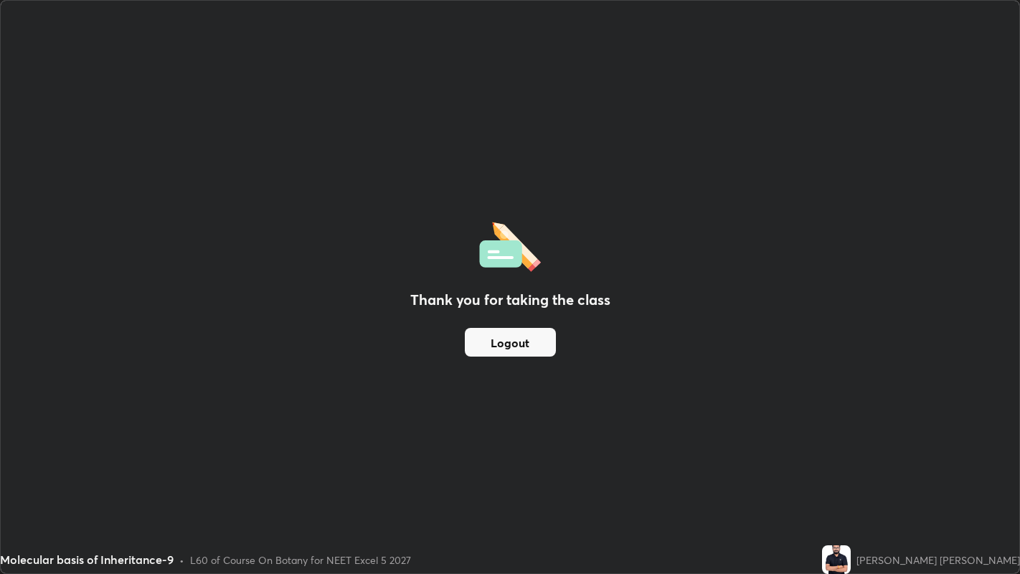
click at [511, 340] on button "Logout" at bounding box center [510, 342] width 91 height 29
